Goal: Task Accomplishment & Management: Use online tool/utility

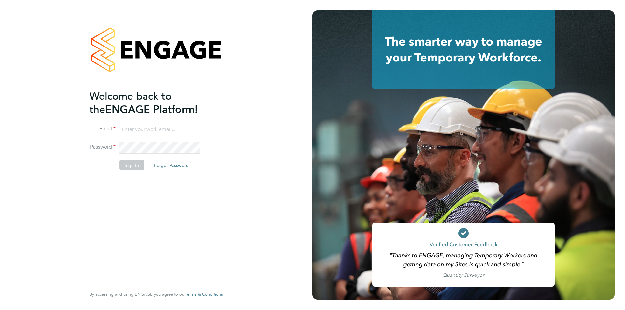
click at [134, 132] on input at bounding box center [159, 130] width 80 height 12
type input "amy.garcia@danielowen.co.uk"
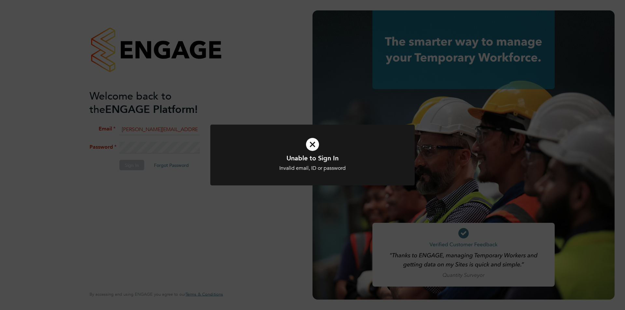
click at [141, 144] on div "Unable to Sign In Invalid email, ID or password Cancel Okay" at bounding box center [312, 155] width 625 height 310
click at [135, 170] on div "Unable to Sign In Invalid email, ID or password Cancel Okay" at bounding box center [312, 155] width 625 height 310
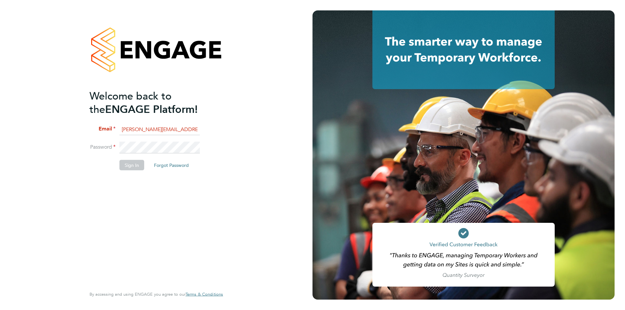
click at [20, 141] on div "Welcome back to the ENGAGE Platform! Email amy.garcia@danielowen.co.uk Password…" at bounding box center [156, 155] width 312 height 310
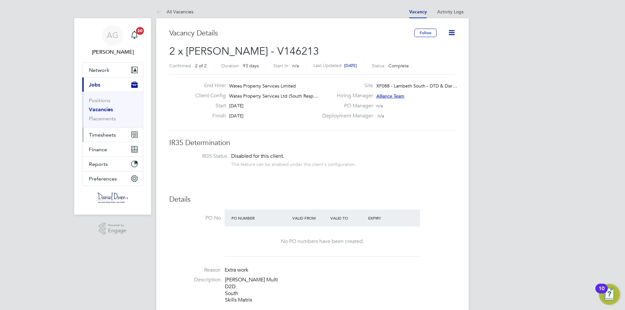
click at [106, 132] on span "Timesheets" at bounding box center [102, 135] width 27 height 6
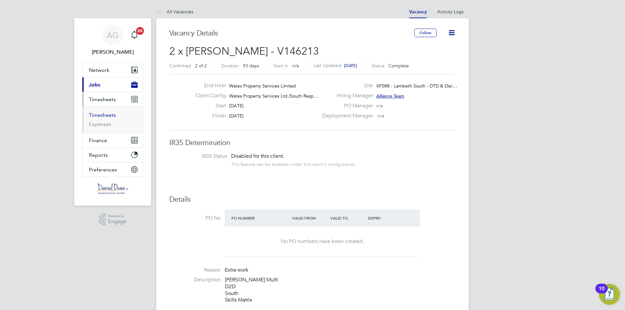
click at [104, 115] on link "Timesheets" at bounding box center [102, 115] width 27 height 6
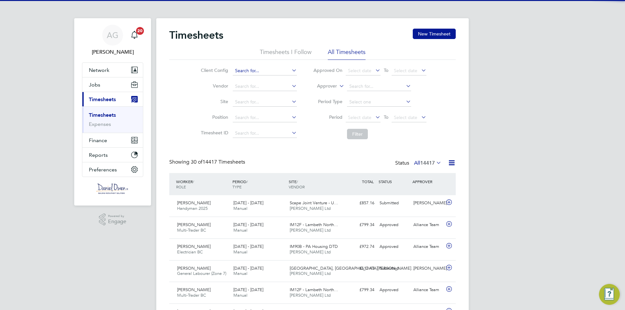
scroll to position [3, 3]
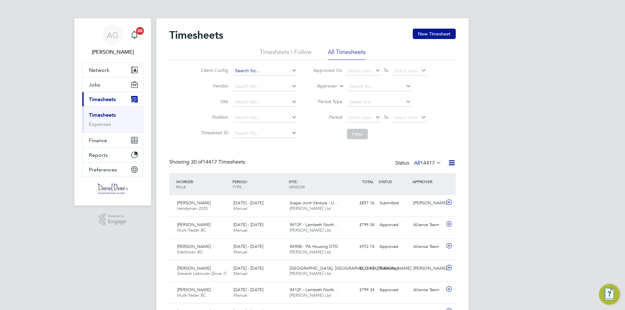
click at [244, 70] on input at bounding box center [265, 70] width 64 height 9
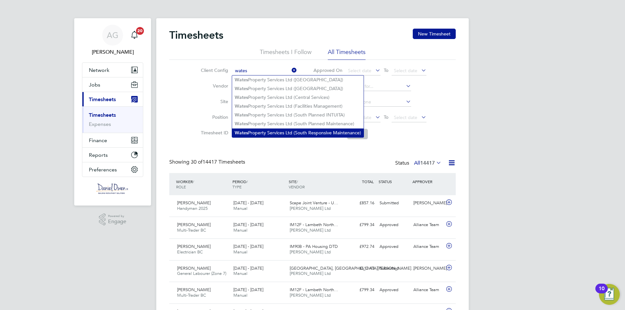
click at [265, 129] on li "Wates Property Services Ltd (South Responsive Maintenance)" at bounding box center [297, 133] width 131 height 9
type input "Wates Property Services Ltd (South Responsive Maintenance)"
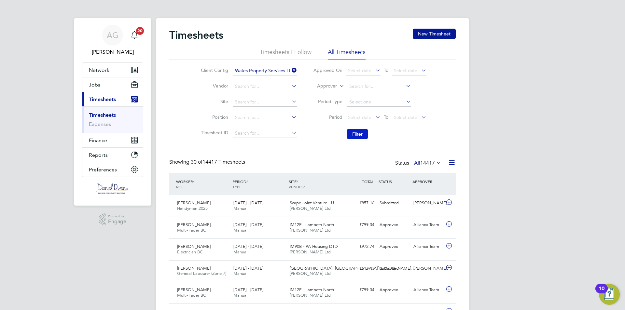
click at [359, 132] on button "Filter" at bounding box center [357, 134] width 21 height 10
click at [205, 200] on div "[PERSON_NAME] Multi-Trader BC [DATE] - [DATE]" at bounding box center [202, 206] width 56 height 16
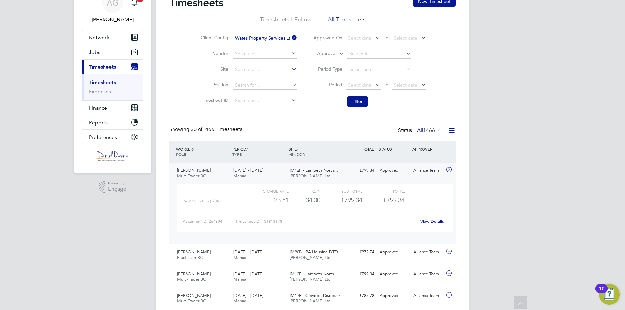
click at [188, 169] on span "[PERSON_NAME]" at bounding box center [194, 171] width 34 height 6
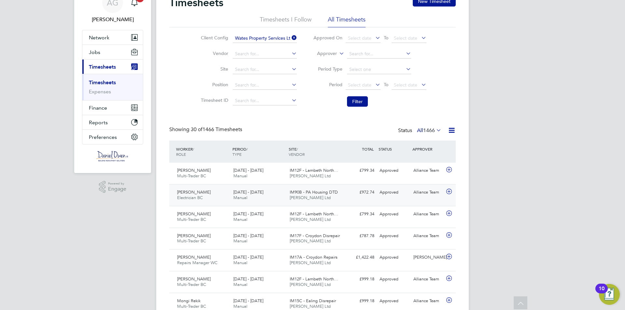
click at [203, 189] on div "Zoltan Tot Electrician BC [DATE] - [DATE]" at bounding box center [202, 195] width 56 height 16
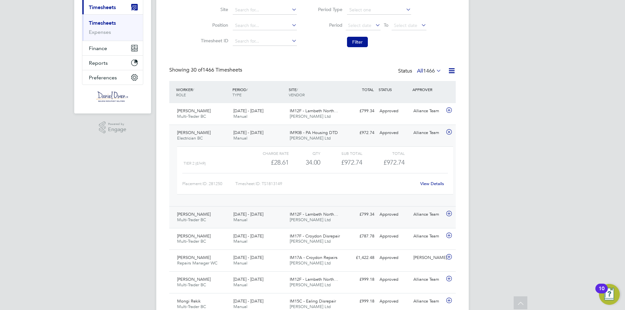
click at [198, 215] on div "[PERSON_NAME] Multi-Trader BC [DATE] - [DATE]" at bounding box center [202, 217] width 56 height 16
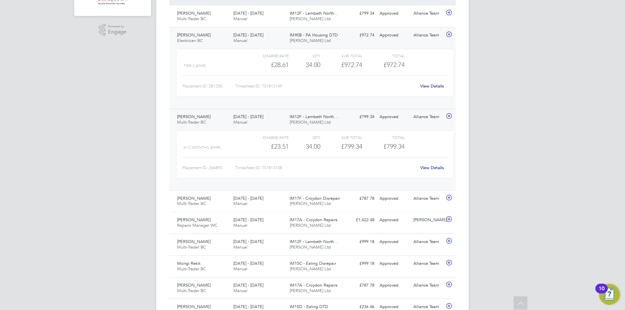
scroll to position [222, 0]
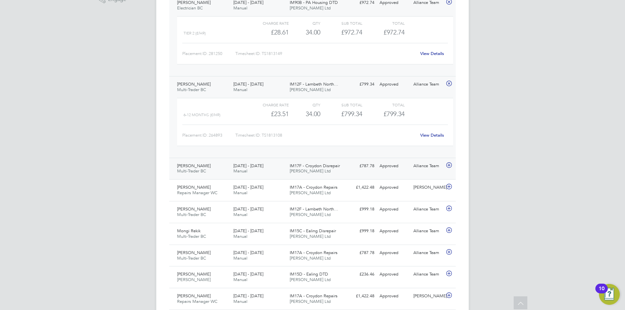
click at [211, 172] on div "[PERSON_NAME] Multi-Trader BC [DATE] - [DATE]" at bounding box center [202, 169] width 56 height 16
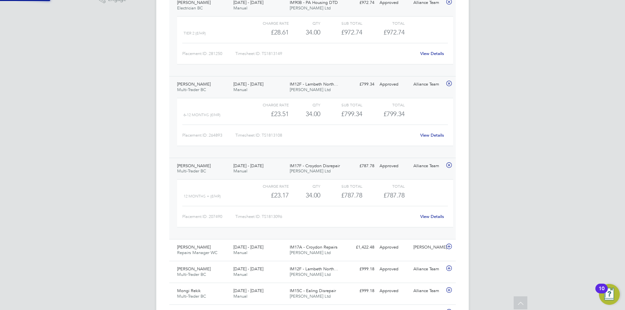
scroll to position [11, 63]
click at [209, 166] on div "[PERSON_NAME] Multi-Trader BC [DATE] - [DATE]" at bounding box center [202, 169] width 56 height 16
